Goal: Task Accomplishment & Management: Use online tool/utility

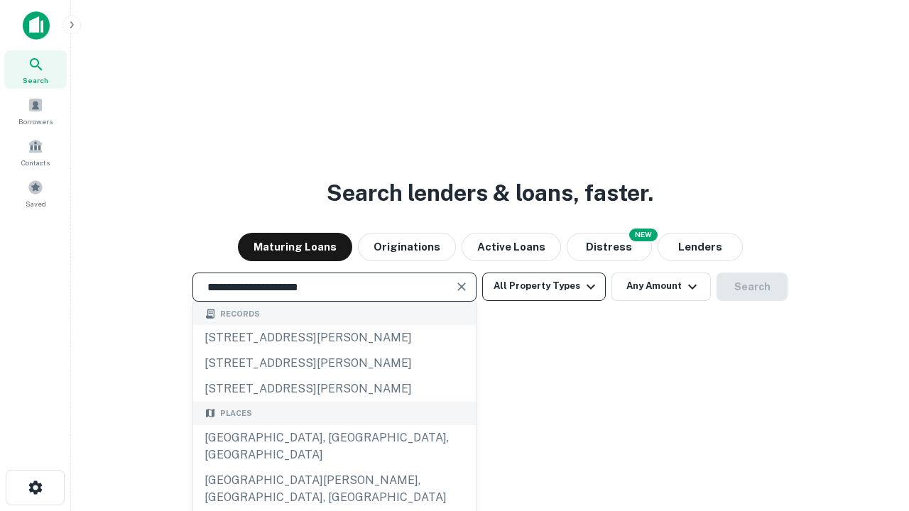
click at [334, 468] on div "Santa Monica, CA, USA" at bounding box center [334, 446] width 282 height 43
click at [544, 286] on button "All Property Types" at bounding box center [544, 287] width 124 height 28
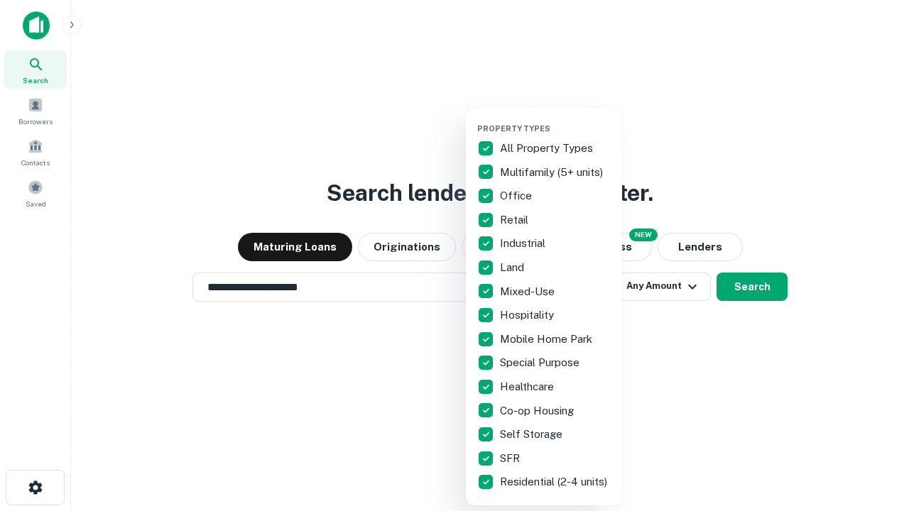
type input "**********"
click at [555, 119] on button "button" at bounding box center [555, 119] width 156 height 1
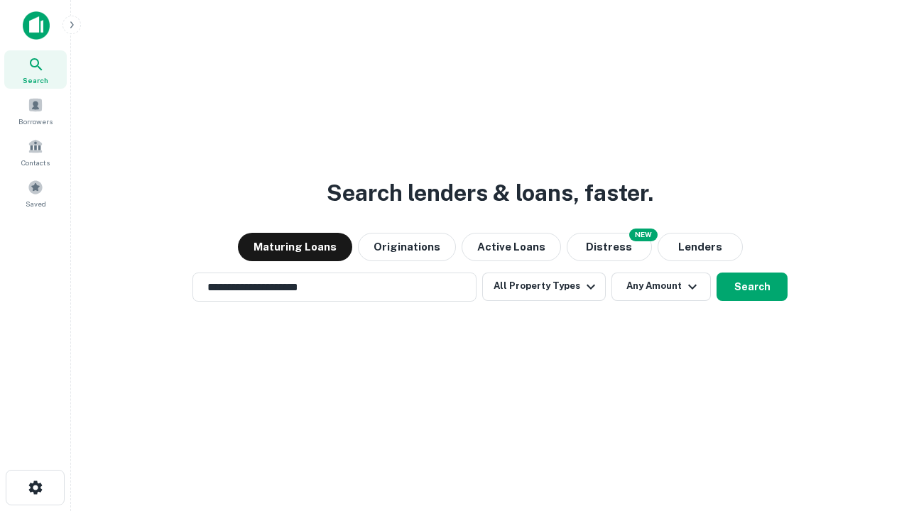
scroll to position [22, 0]
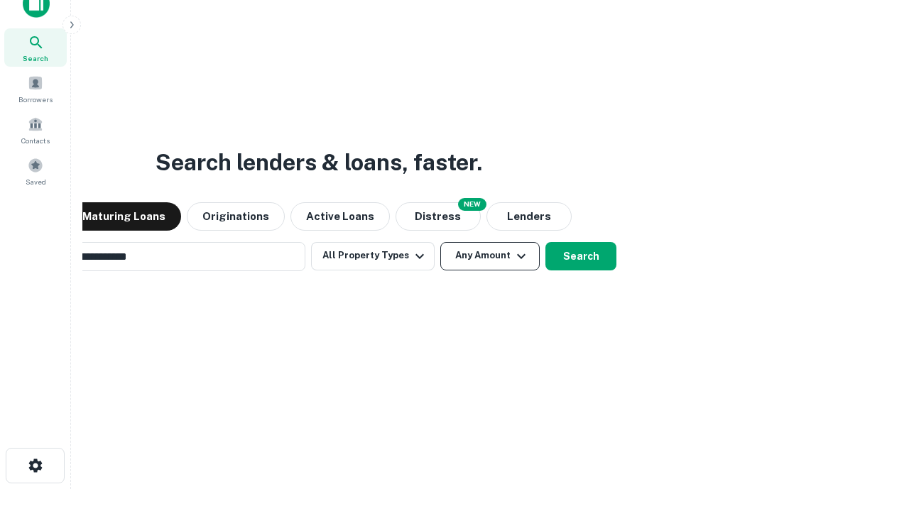
click at [440, 242] on button "Any Amount" at bounding box center [489, 256] width 99 height 28
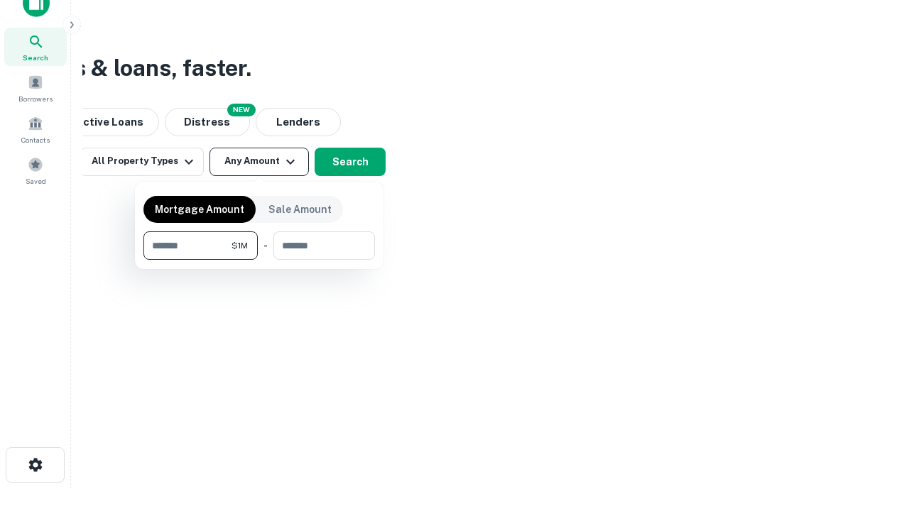
type input "*******"
click at [259, 260] on button "button" at bounding box center [258, 260] width 231 height 1
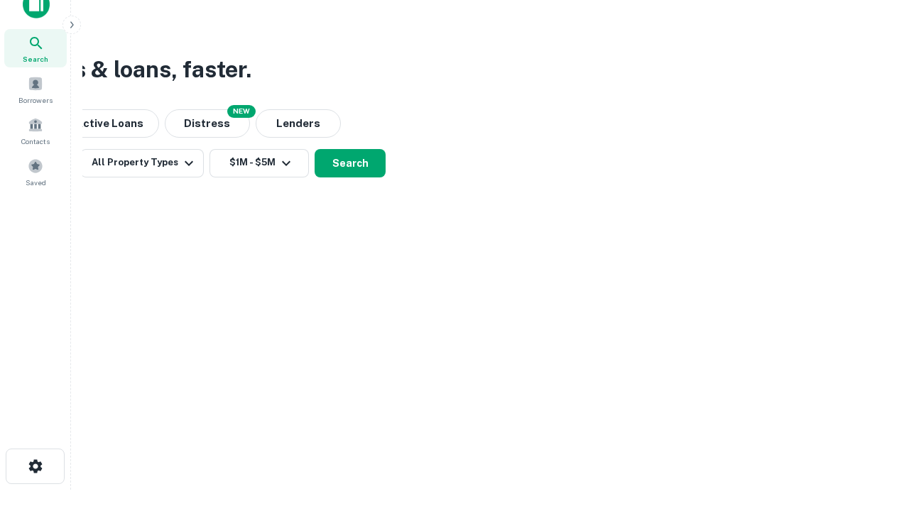
scroll to position [9, 262]
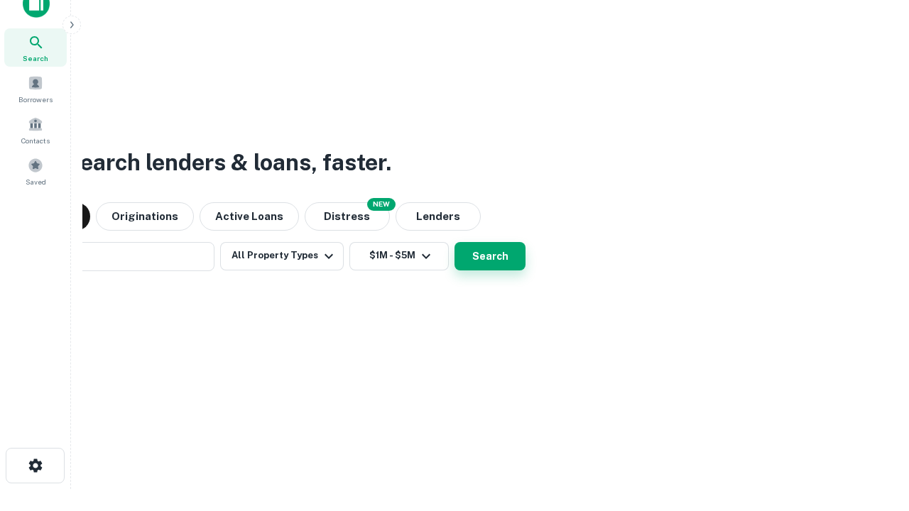
click at [454, 242] on button "Search" at bounding box center [489, 256] width 71 height 28
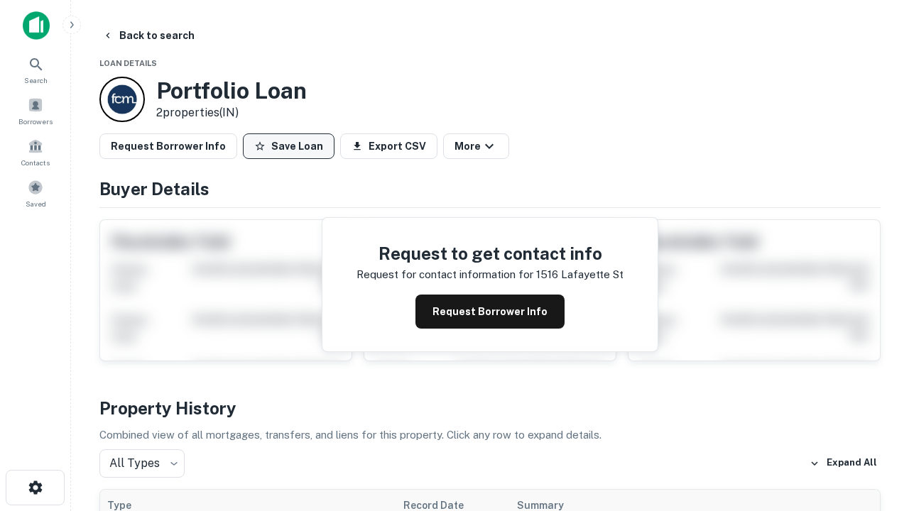
click at [288, 146] on button "Save Loan" at bounding box center [289, 146] width 92 height 26
click at [292, 146] on button "Loan Saved" at bounding box center [292, 146] width 98 height 26
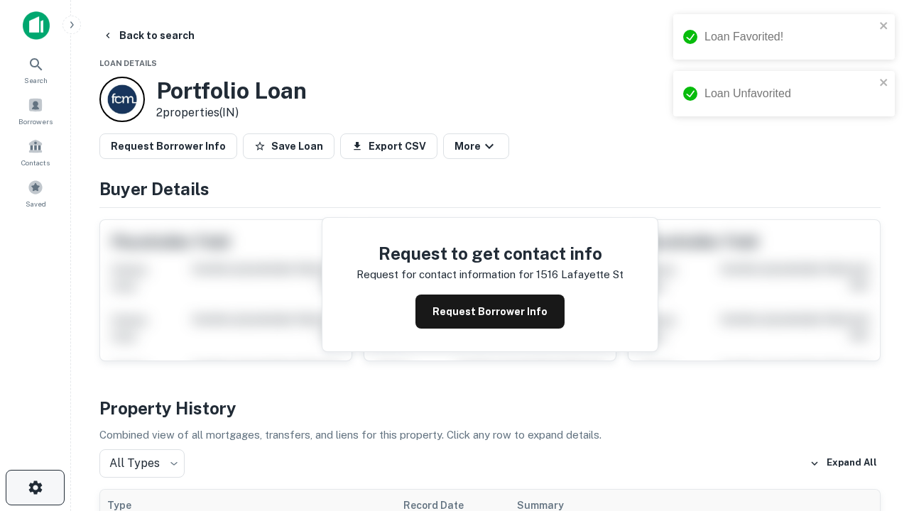
click at [35, 488] on icon "button" at bounding box center [35, 487] width 17 height 17
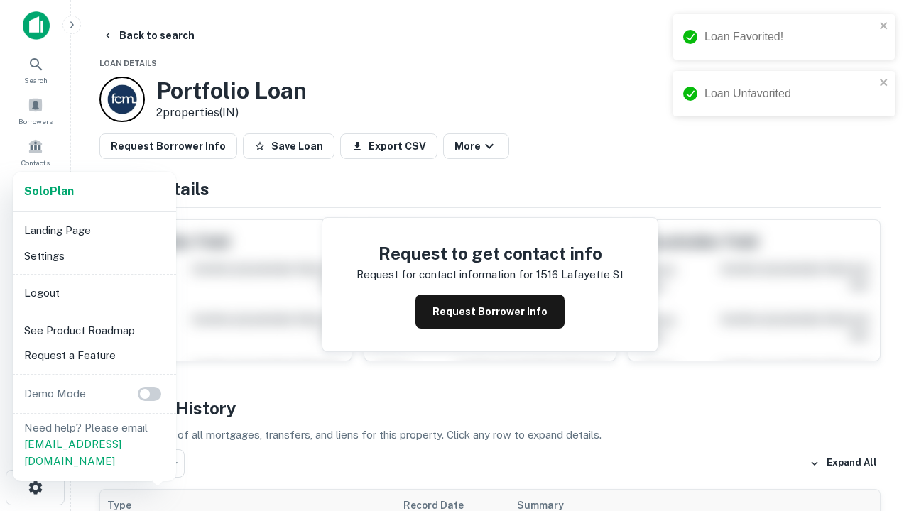
click at [94, 292] on li "Logout" at bounding box center [94, 293] width 152 height 26
